Goal: Find specific page/section: Find specific page/section

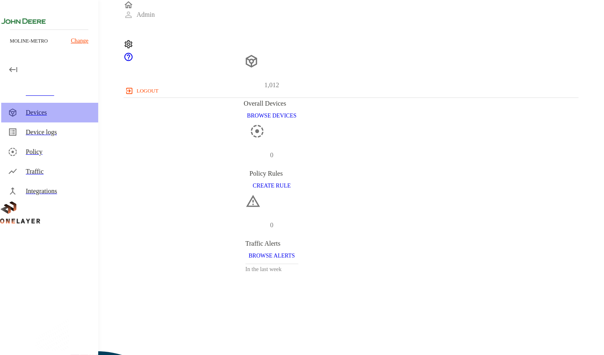
click at [59, 107] on div "Devices" at bounding box center [49, 113] width 97 height 20
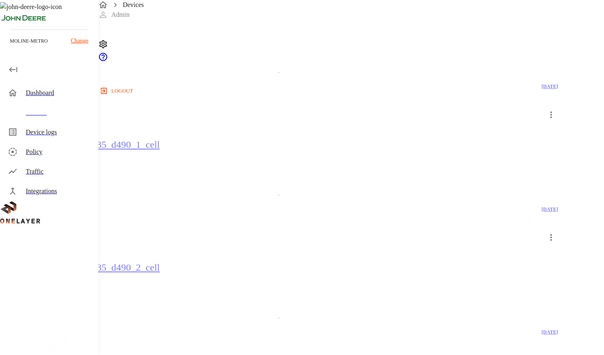
scroll to position [2032, 0]
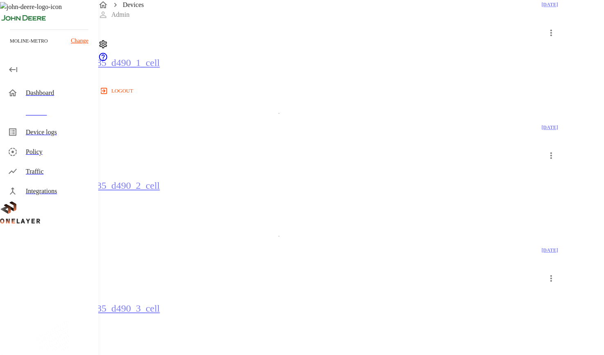
scroll to position [2032, 0]
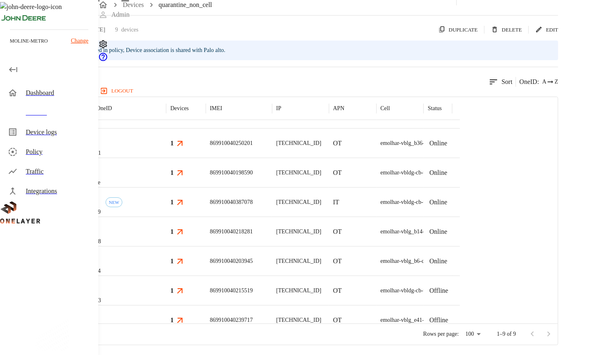
scroll to position [55, 0]
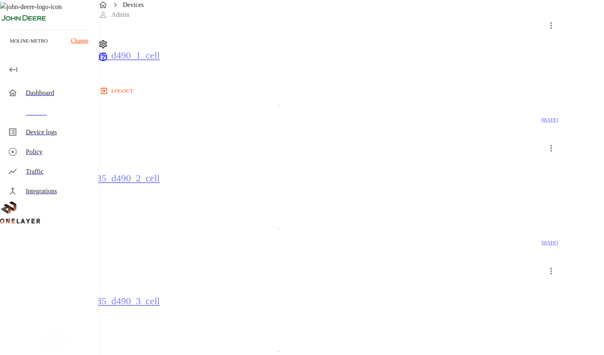
scroll to position [2032, 0]
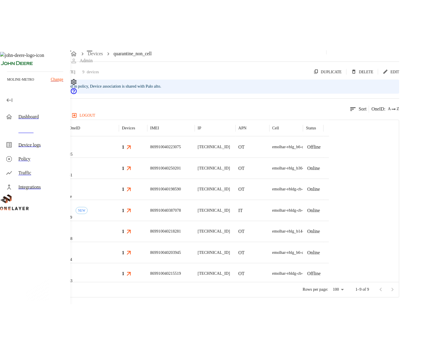
scroll to position [66, 0]
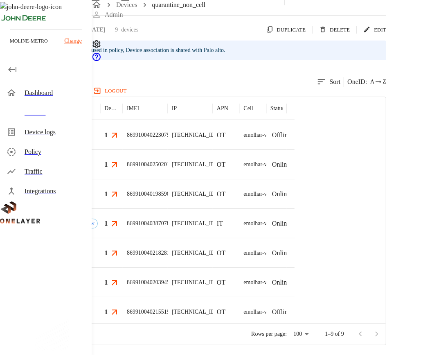
click at [120, 133] on icon at bounding box center [115, 135] width 10 height 10
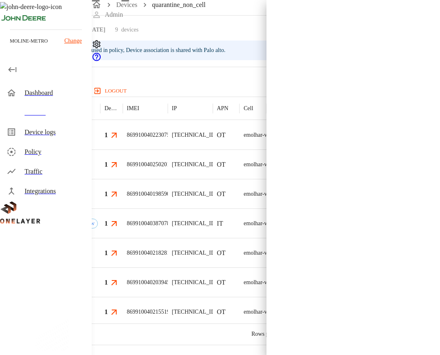
click at [183, 136] on div at bounding box center [220, 177] width 440 height 355
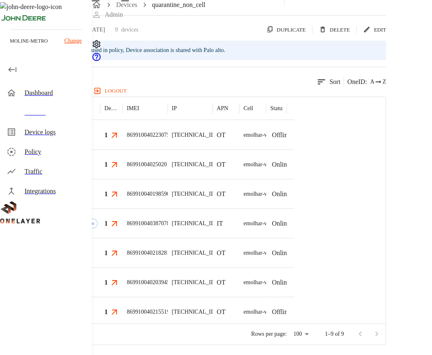
click at [123, 133] on div "1" at bounding box center [111, 134] width 23 height 29
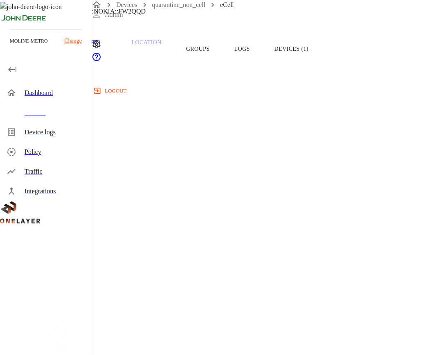
scroll to position [55, 0]
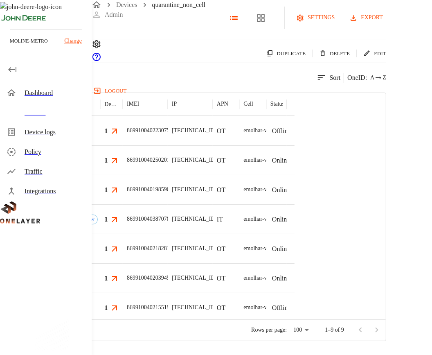
scroll to position [55, 0]
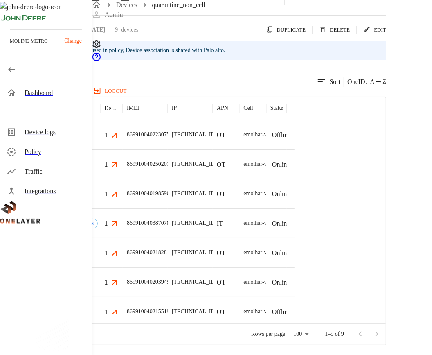
click at [120, 140] on icon at bounding box center [115, 135] width 10 height 10
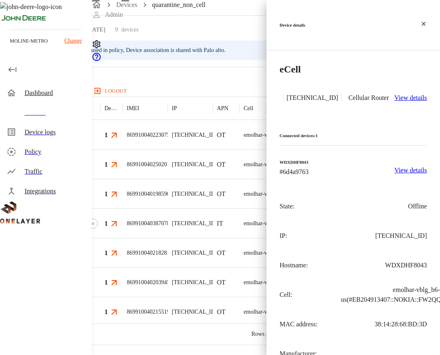
click at [423, 20] on icon at bounding box center [423, 23] width 7 height 7
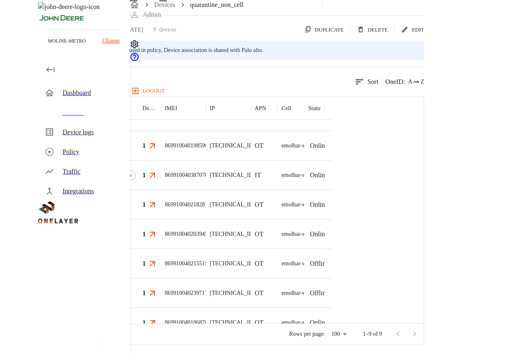
scroll to position [0, 0]
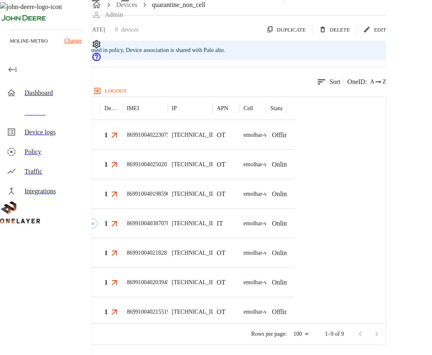
click at [11, 311] on icon at bounding box center [52, 289] width 104 height 124
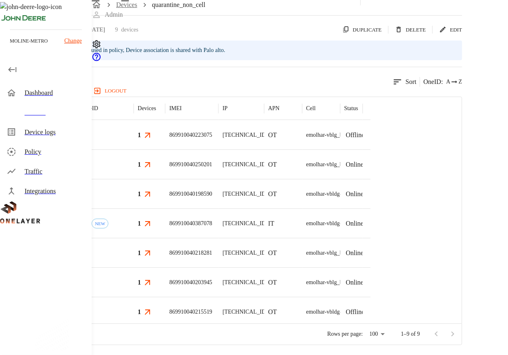
click at [138, 8] on link "Devices" at bounding box center [126, 4] width 21 height 7
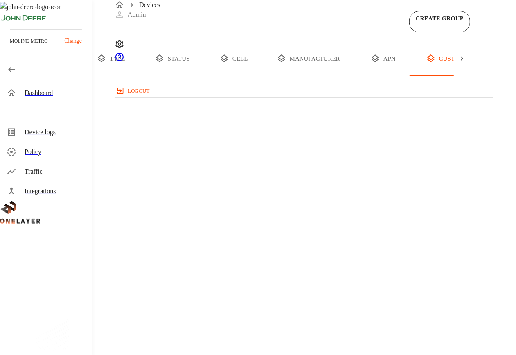
scroll to position [0, 77]
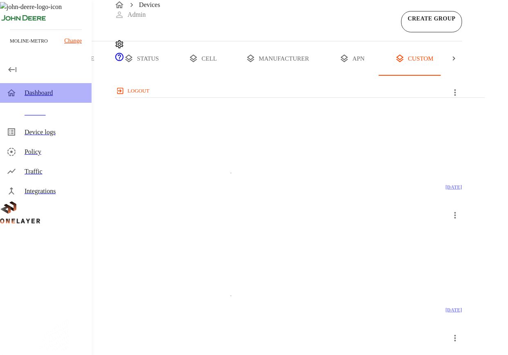
click at [42, 95] on div "Dashboard" at bounding box center [55, 93] width 61 height 10
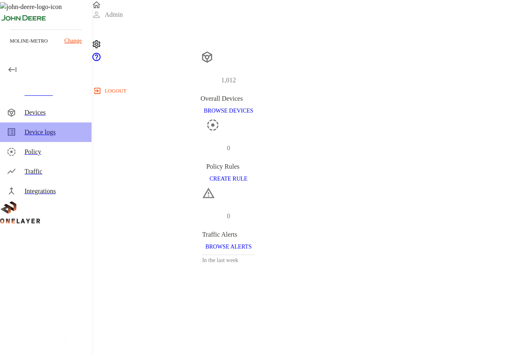
click at [40, 135] on div "Device logs" at bounding box center [55, 132] width 61 height 10
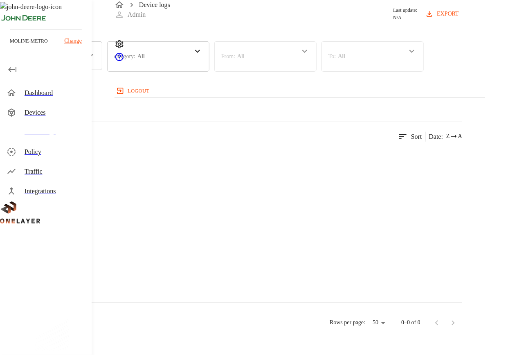
click at [36, 114] on div "Devices" at bounding box center [55, 113] width 61 height 10
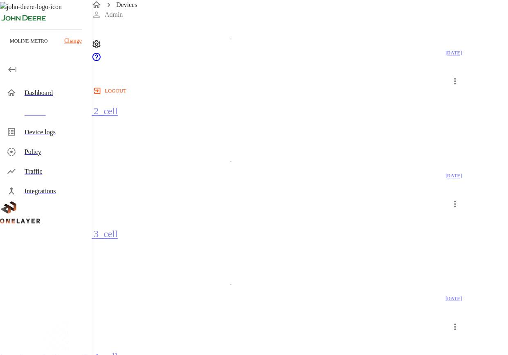
scroll to position [2828, 0]
click at [408, 154] on div "quarantine_non_cell" at bounding box center [418, 146] width 50 height 17
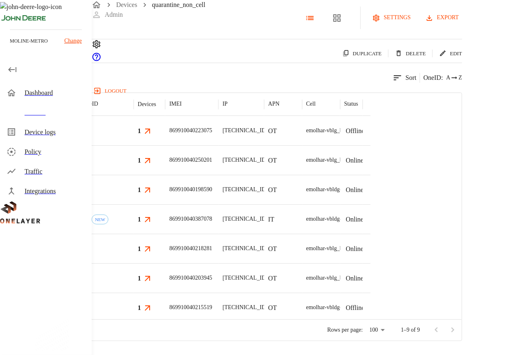
scroll to position [66, 0]
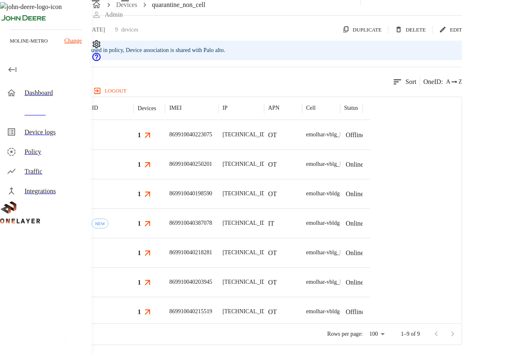
click at [153, 136] on icon at bounding box center [148, 135] width 10 height 10
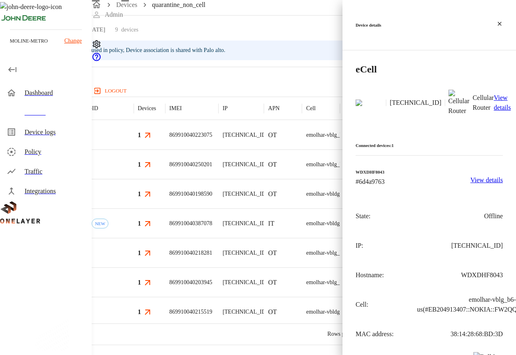
click at [261, 87] on div at bounding box center [258, 177] width 516 height 355
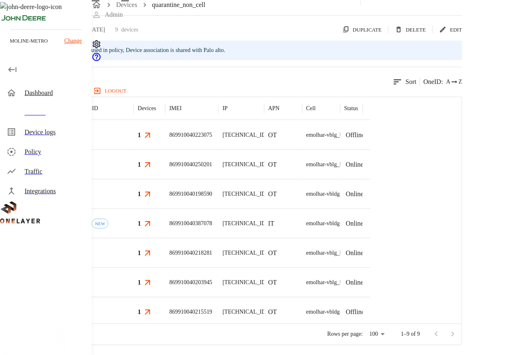
click at [161, 228] on div "1" at bounding box center [149, 224] width 23 height 10
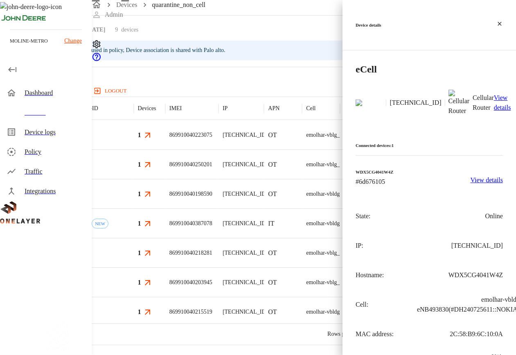
click at [41, 134] on div at bounding box center [258, 177] width 516 height 355
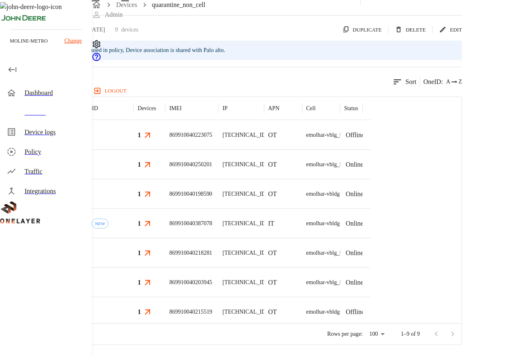
click at [49, 132] on div "Device logs" at bounding box center [55, 132] width 61 height 10
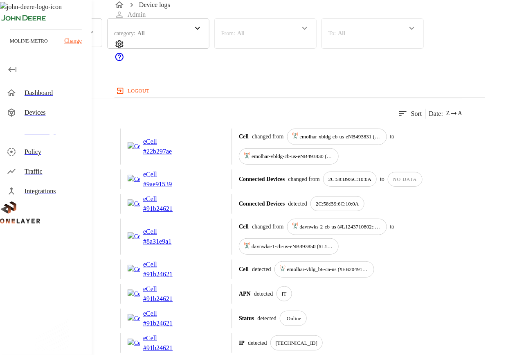
scroll to position [66, 0]
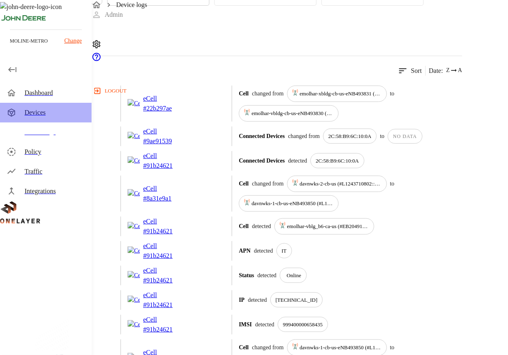
click at [50, 116] on div "Devices" at bounding box center [55, 113] width 61 height 10
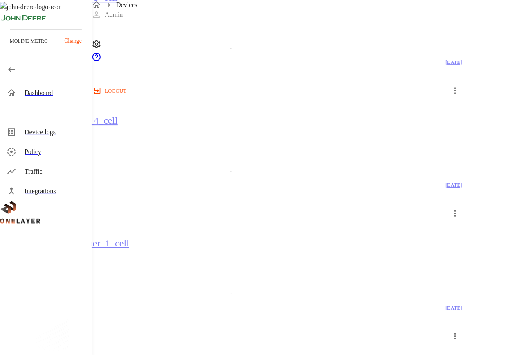
scroll to position [2828, 0]
click at [25, 302] on icon at bounding box center [52, 289] width 104 height 124
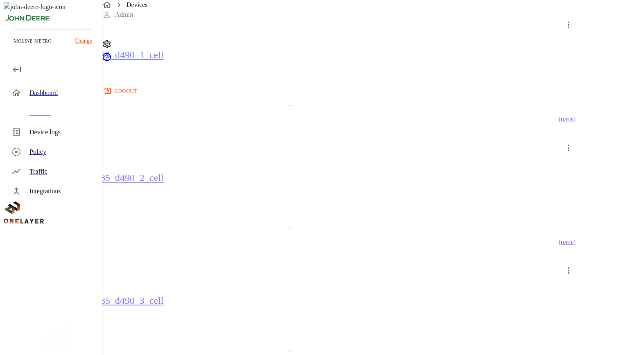
scroll to position [0, 7]
